Goal: Information Seeking & Learning: Learn about a topic

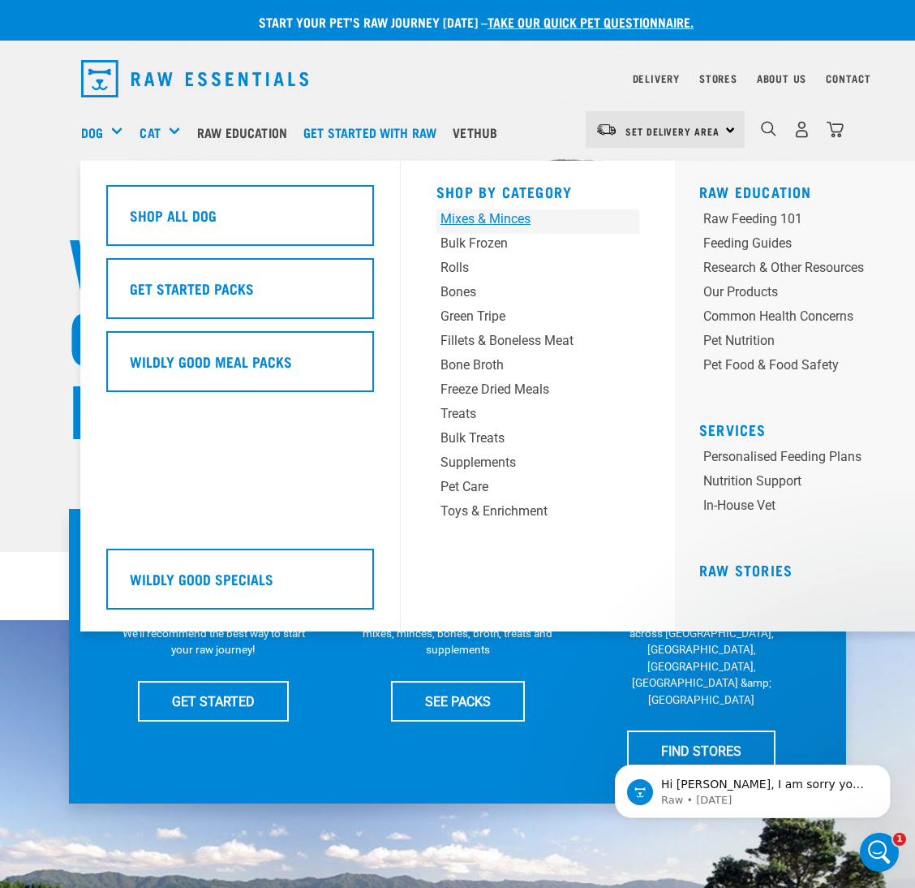
click at [505, 223] on div "Mixes & Minces" at bounding box center [521, 218] width 160 height 19
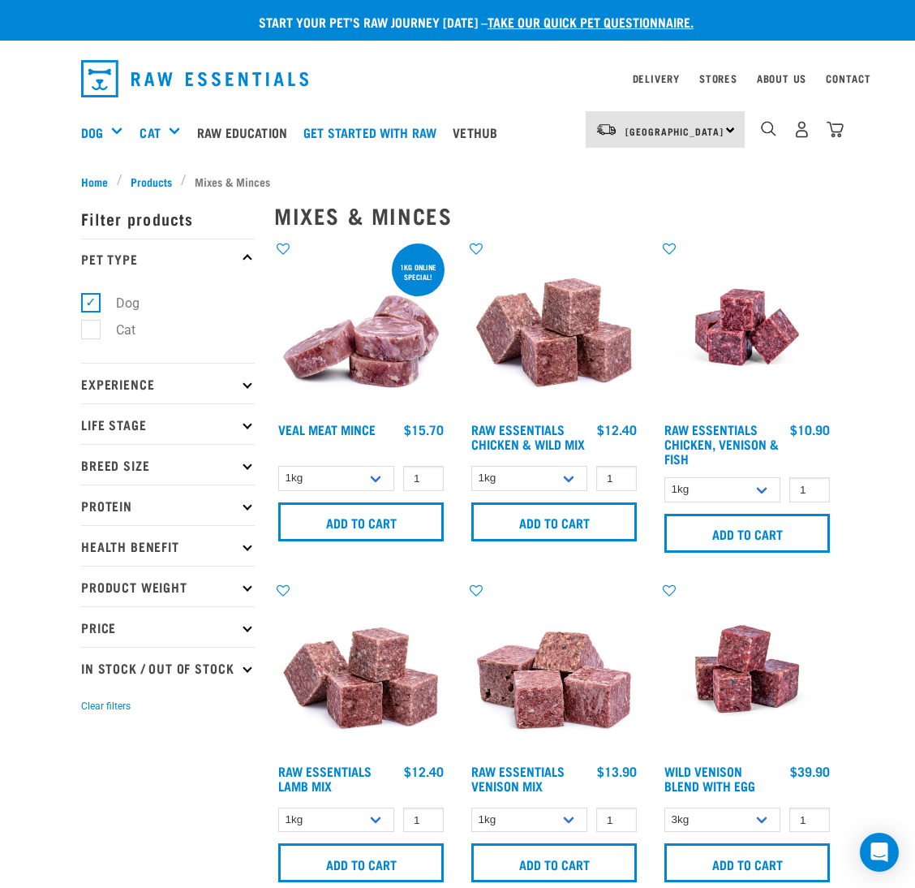
click at [152, 507] on p "Protein" at bounding box center [168, 504] width 174 height 41
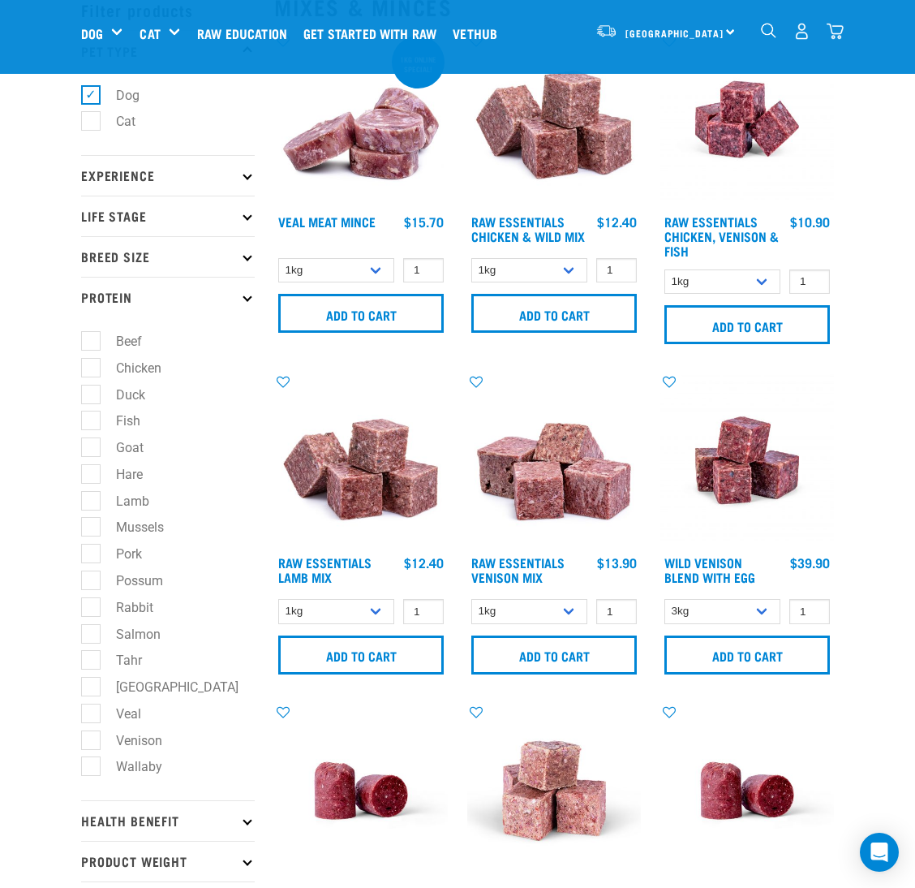
scroll to position [122, 0]
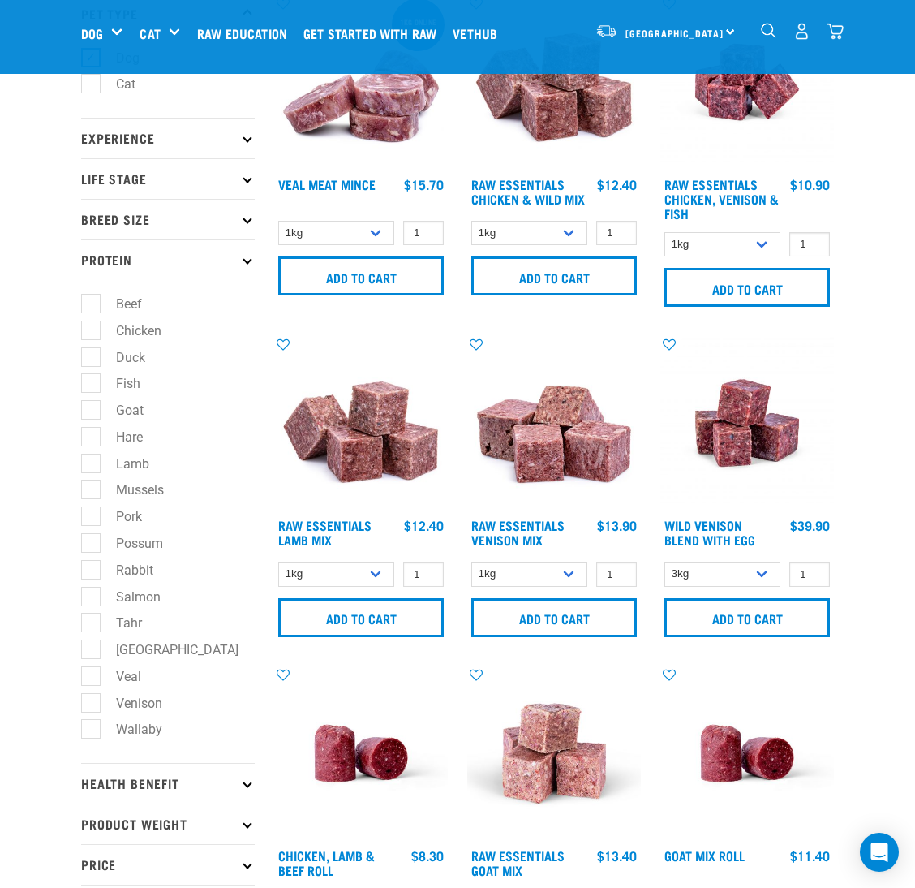
click at [90, 577] on label "Rabbit" at bounding box center [125, 570] width 70 height 20
click at [81, 572] on input "Rabbit" at bounding box center [86, 566] width 11 height 11
checkbox input "true"
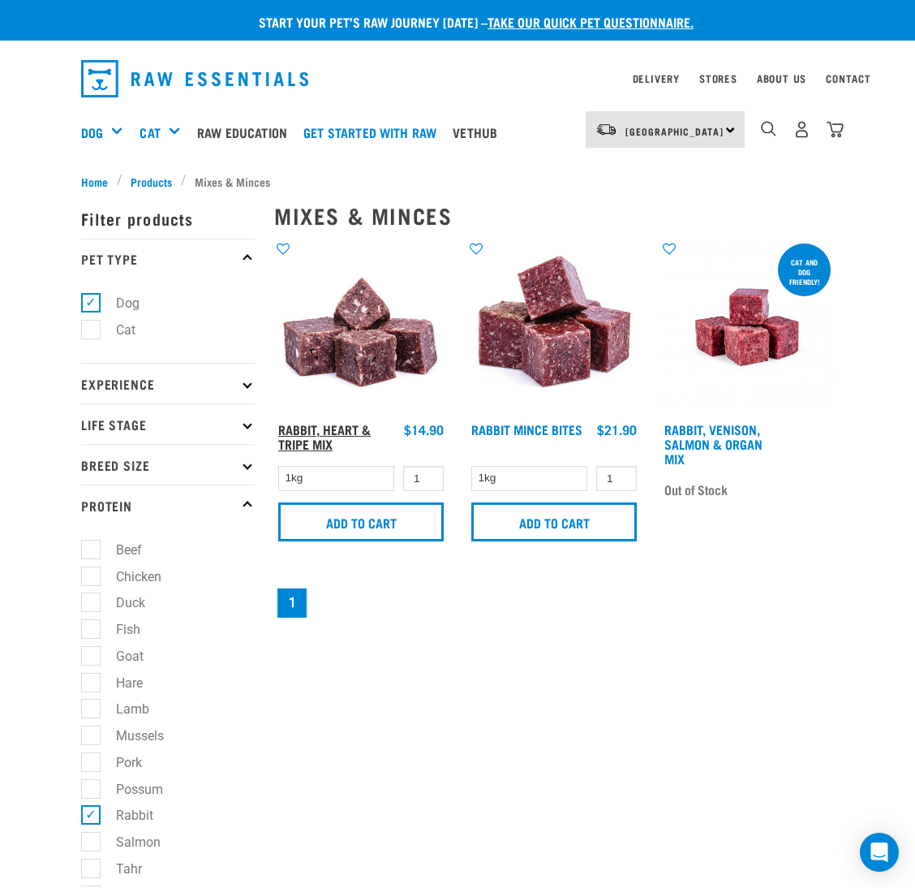
click at [311, 436] on link "Rabbit, Heart & Tripe Mix" at bounding box center [324, 436] width 92 height 22
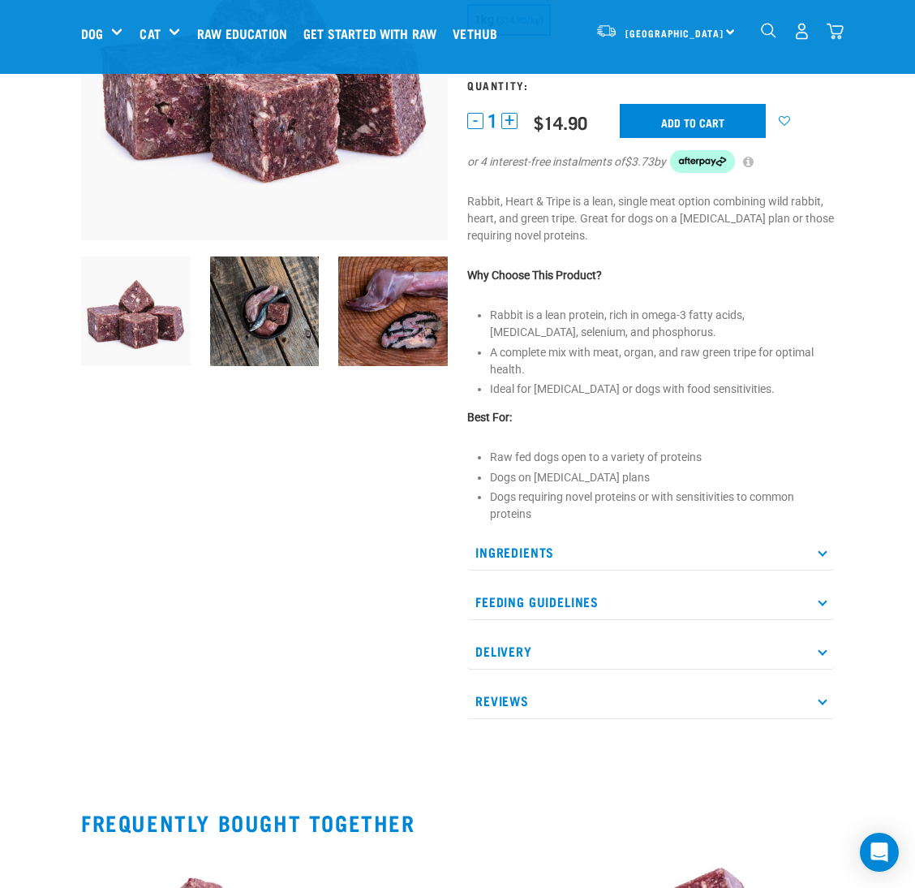
scroll to position [364, 0]
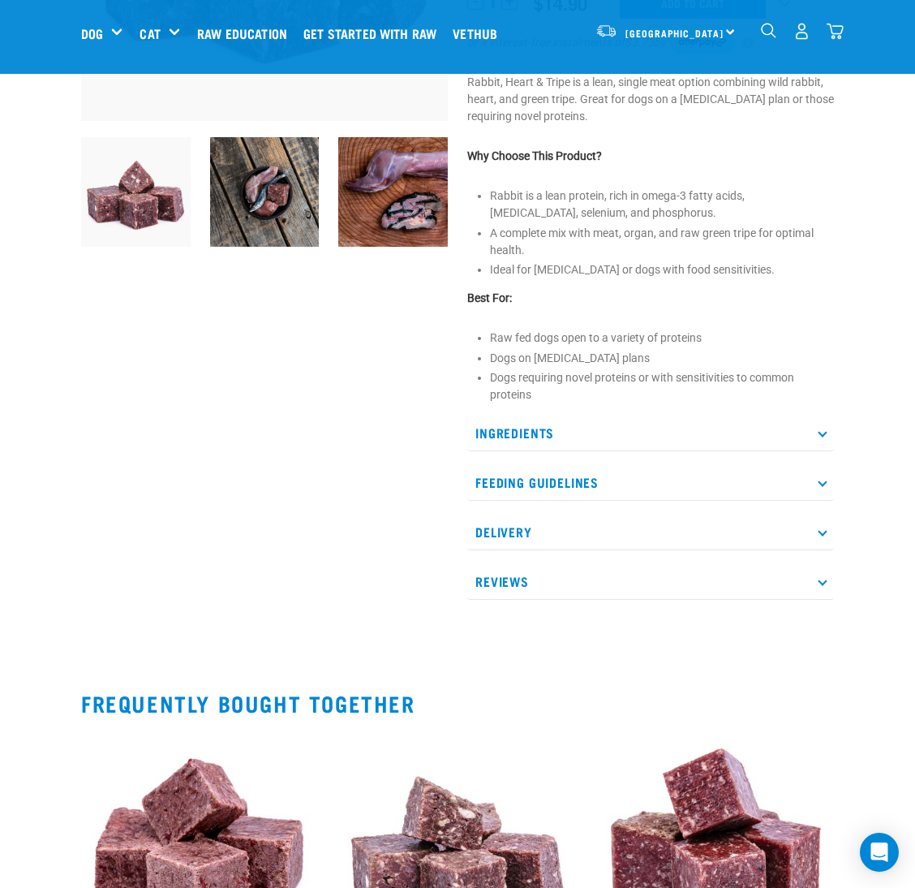
click at [543, 420] on p "Ingredients" at bounding box center [650, 433] width 367 height 37
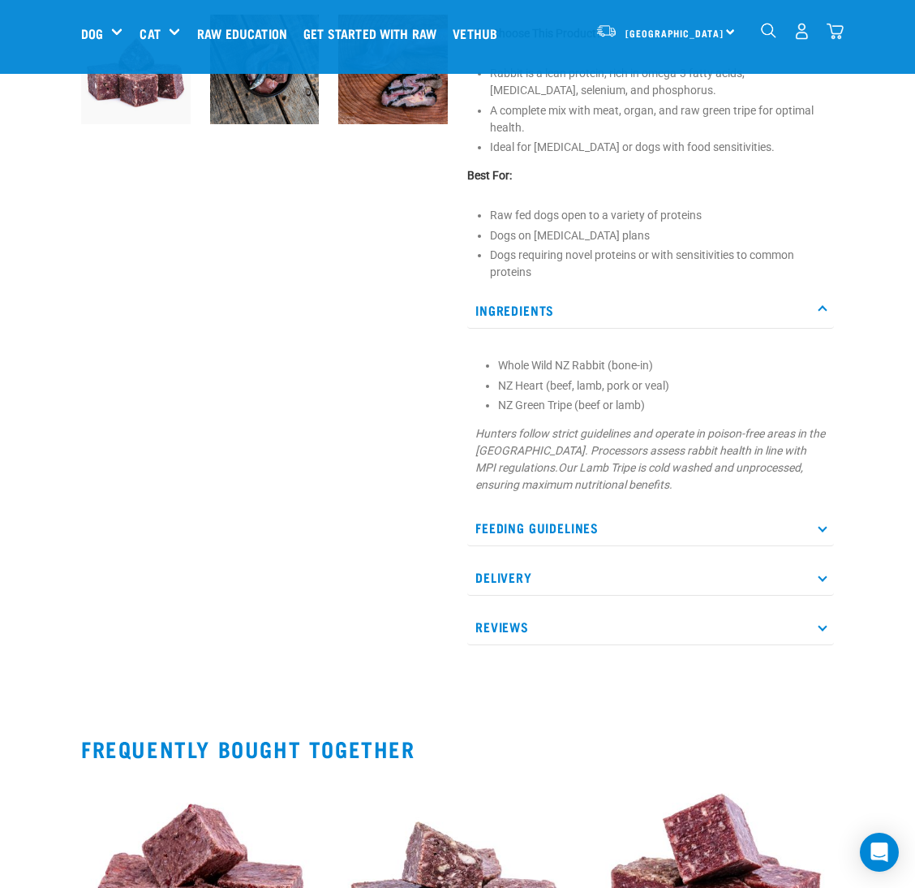
scroll to position [0, 0]
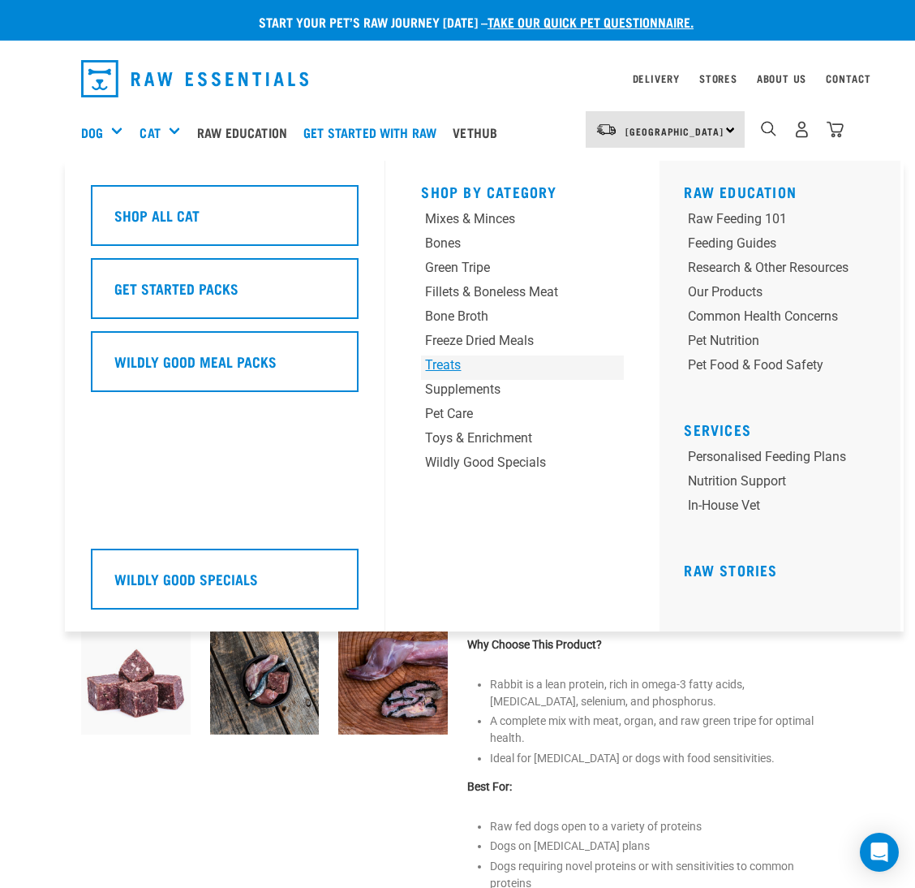
click at [441, 367] on div "Treats" at bounding box center [505, 364] width 160 height 19
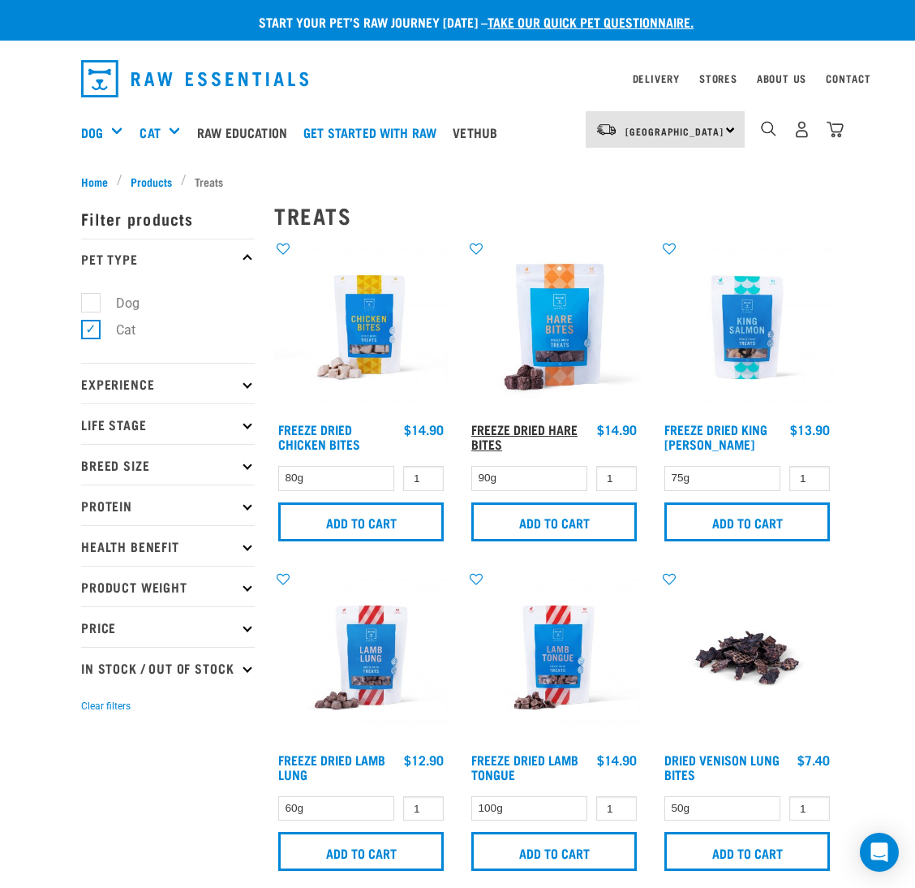
click at [498, 425] on link "Freeze Dried Hare Bites" at bounding box center [524, 436] width 106 height 22
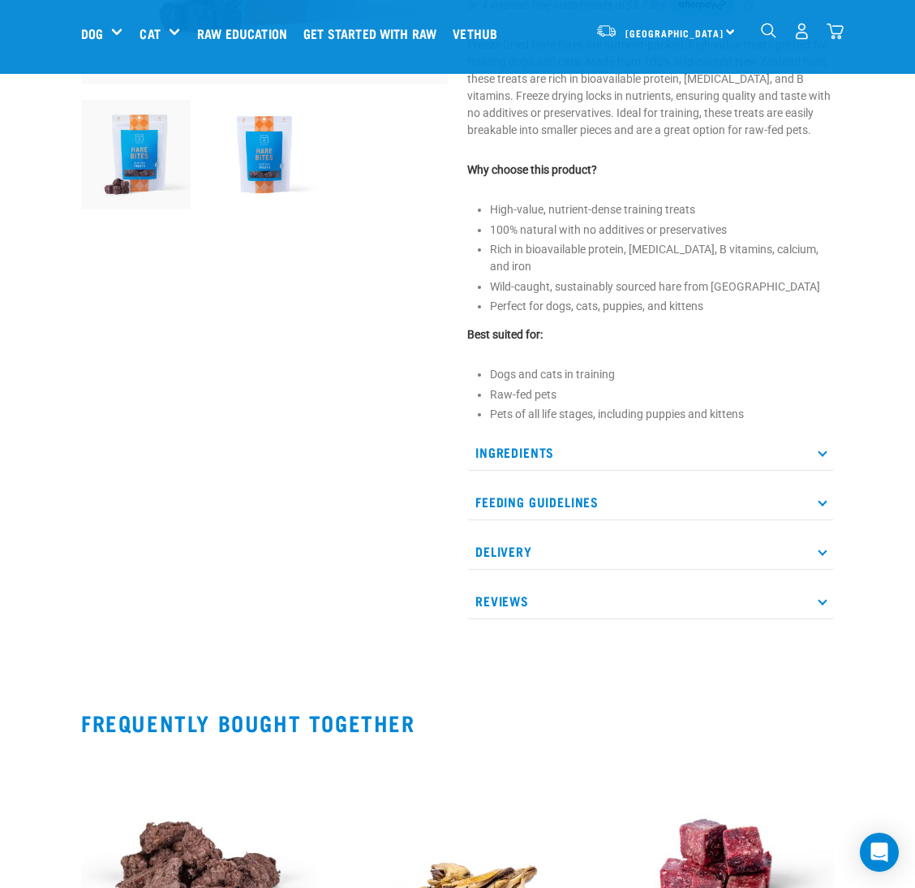
scroll to position [487, 0]
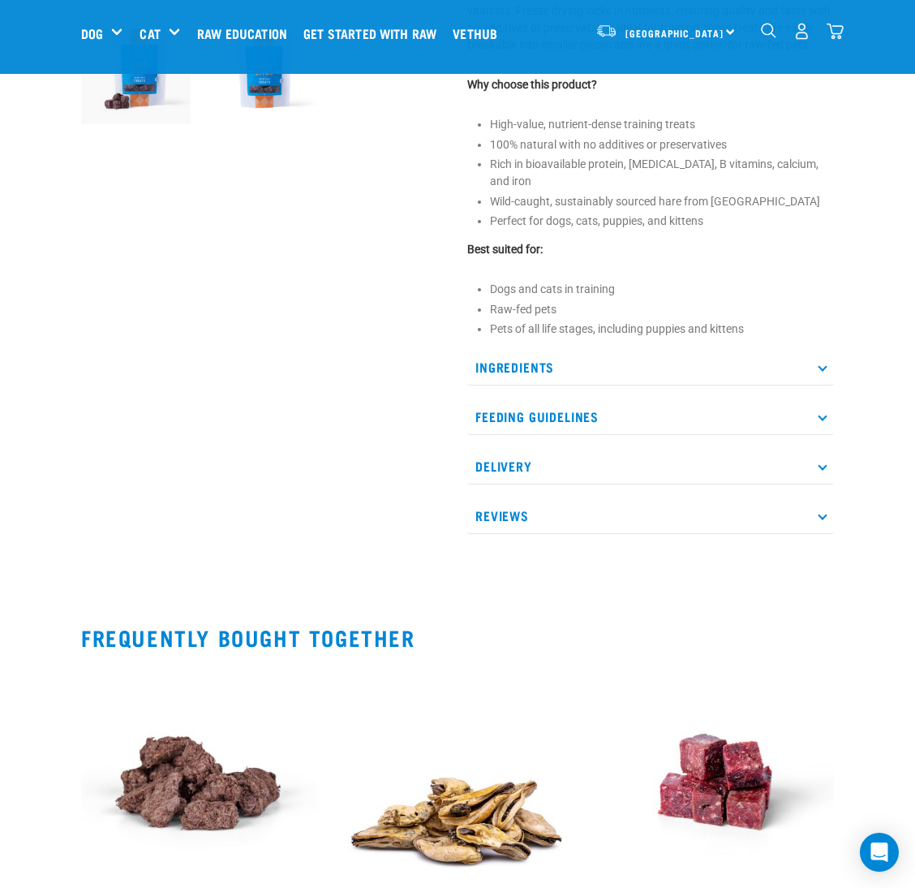
click at [547, 364] on p "Ingredients" at bounding box center [650, 367] width 367 height 37
